Goal: Task Accomplishment & Management: Complete application form

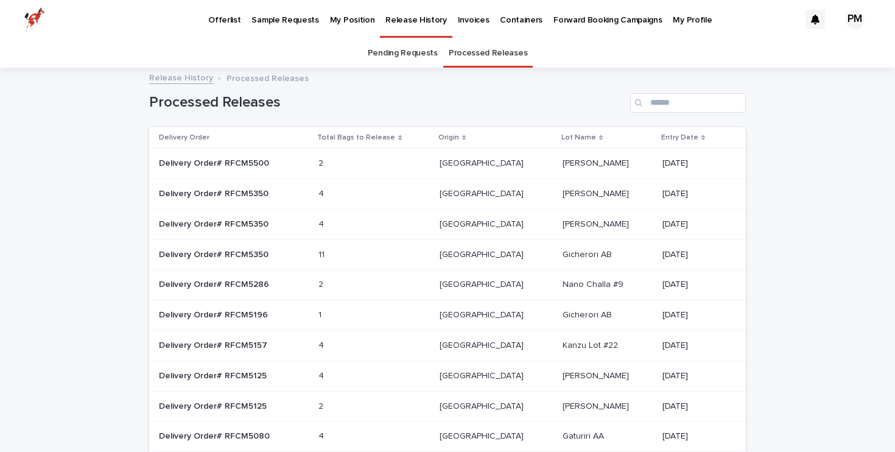
scroll to position [104, 0]
